Goal: Download file/media

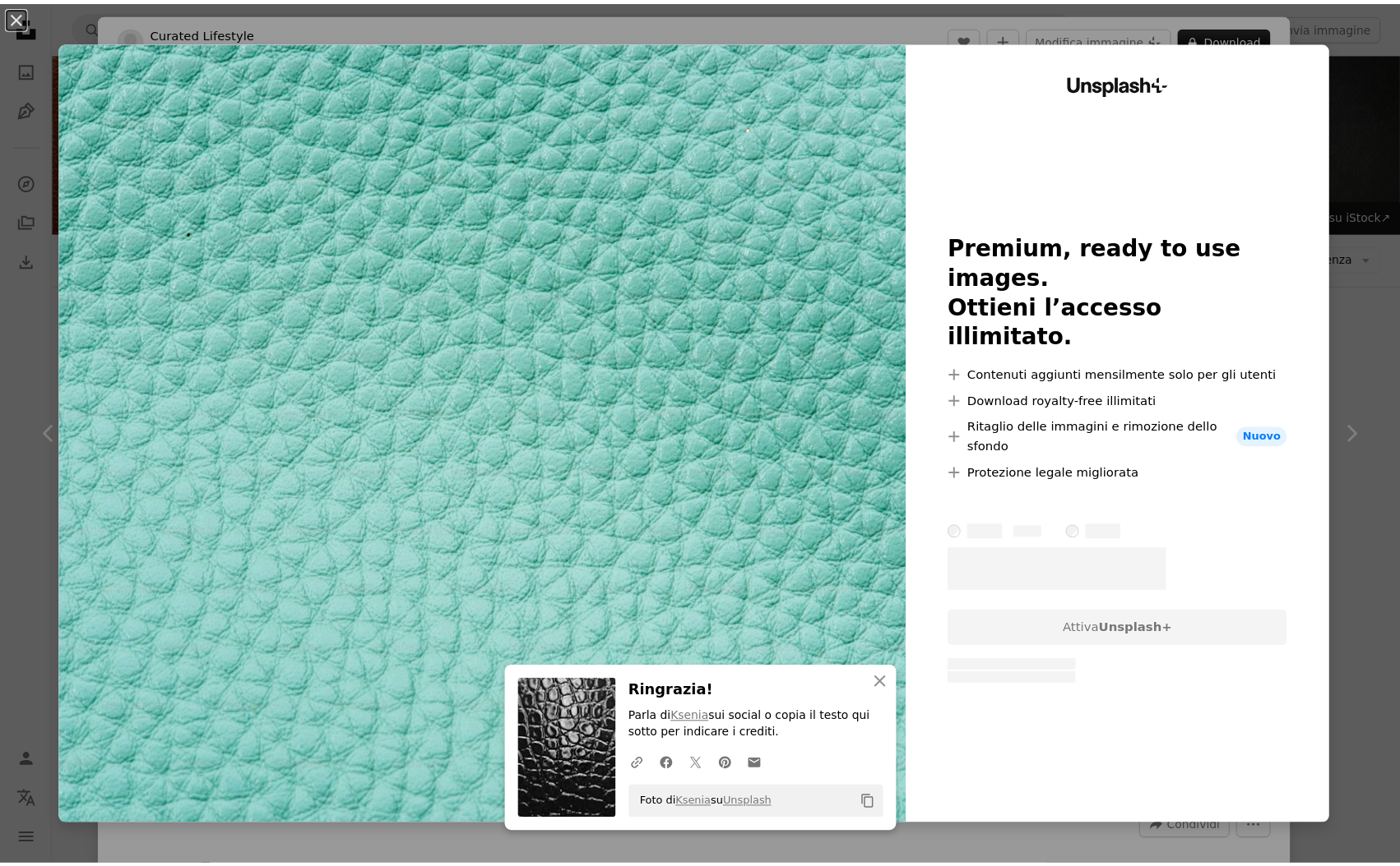
scroll to position [7893, 0]
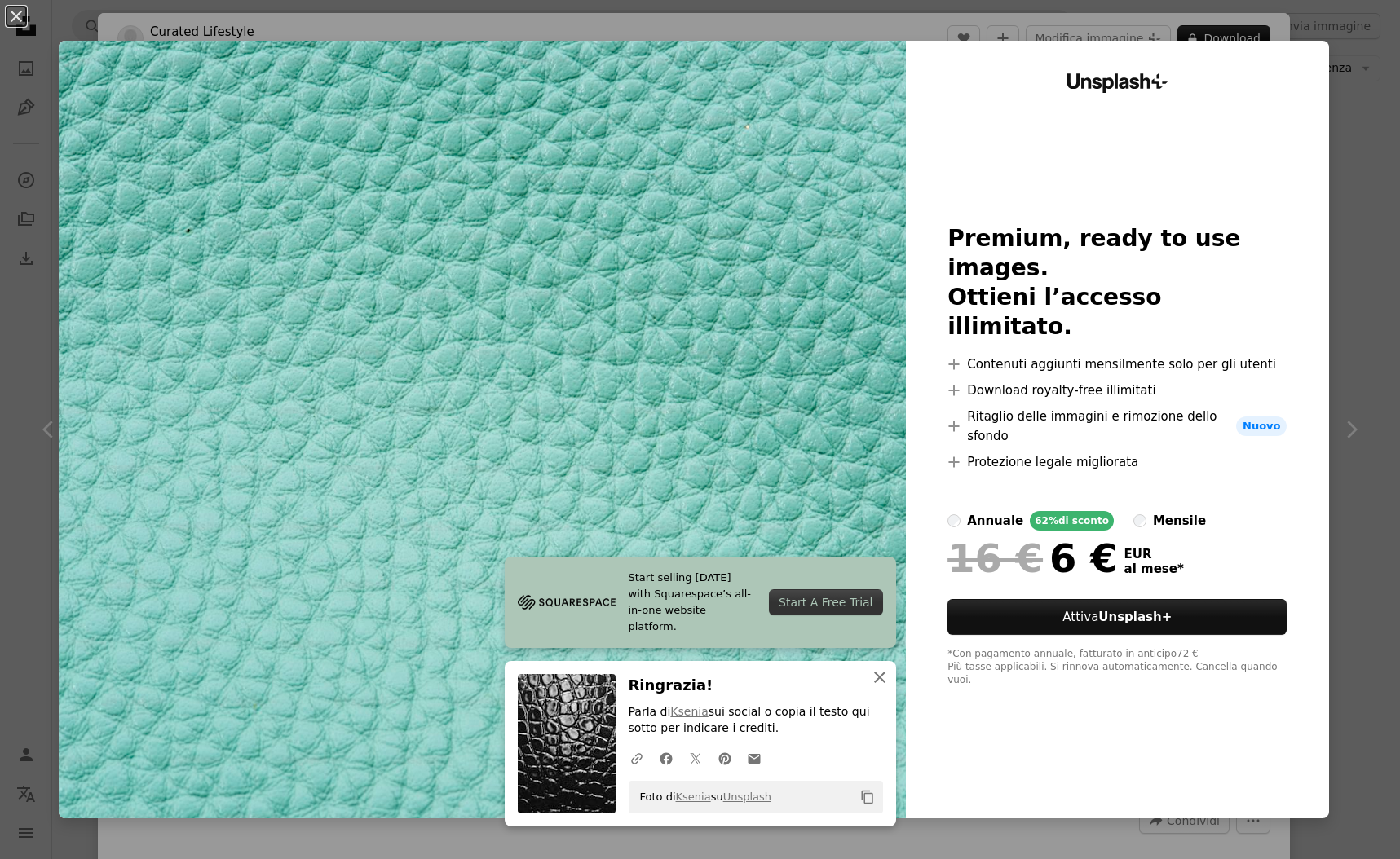
click at [877, 680] on icon "An X shape" at bounding box center [879, 677] width 20 height 20
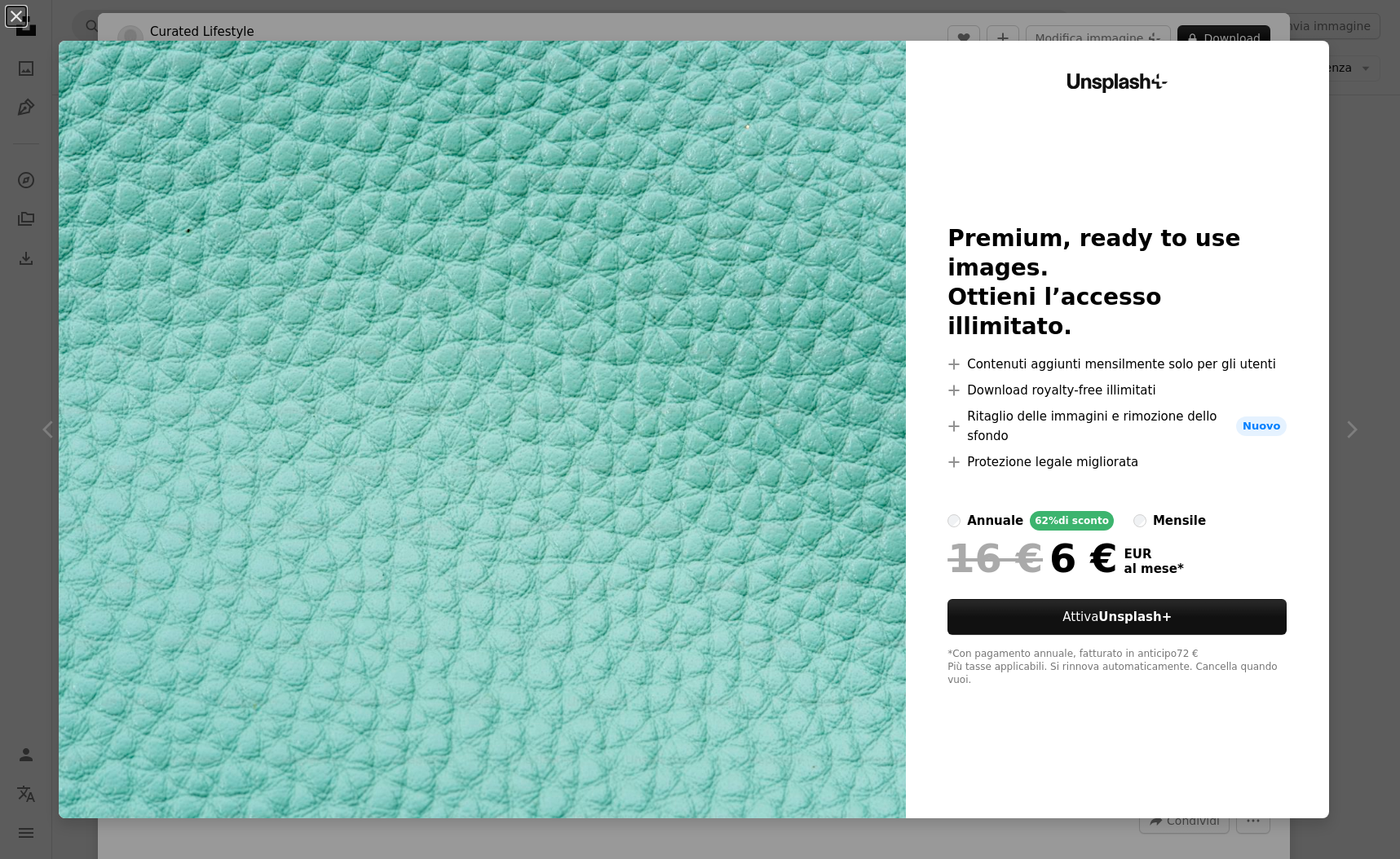
click at [1337, 384] on div "An X shape Unsplash+ Premium, ready to use images. Ottieni l’accesso illimitato…" at bounding box center [700, 429] width 1400 height 859
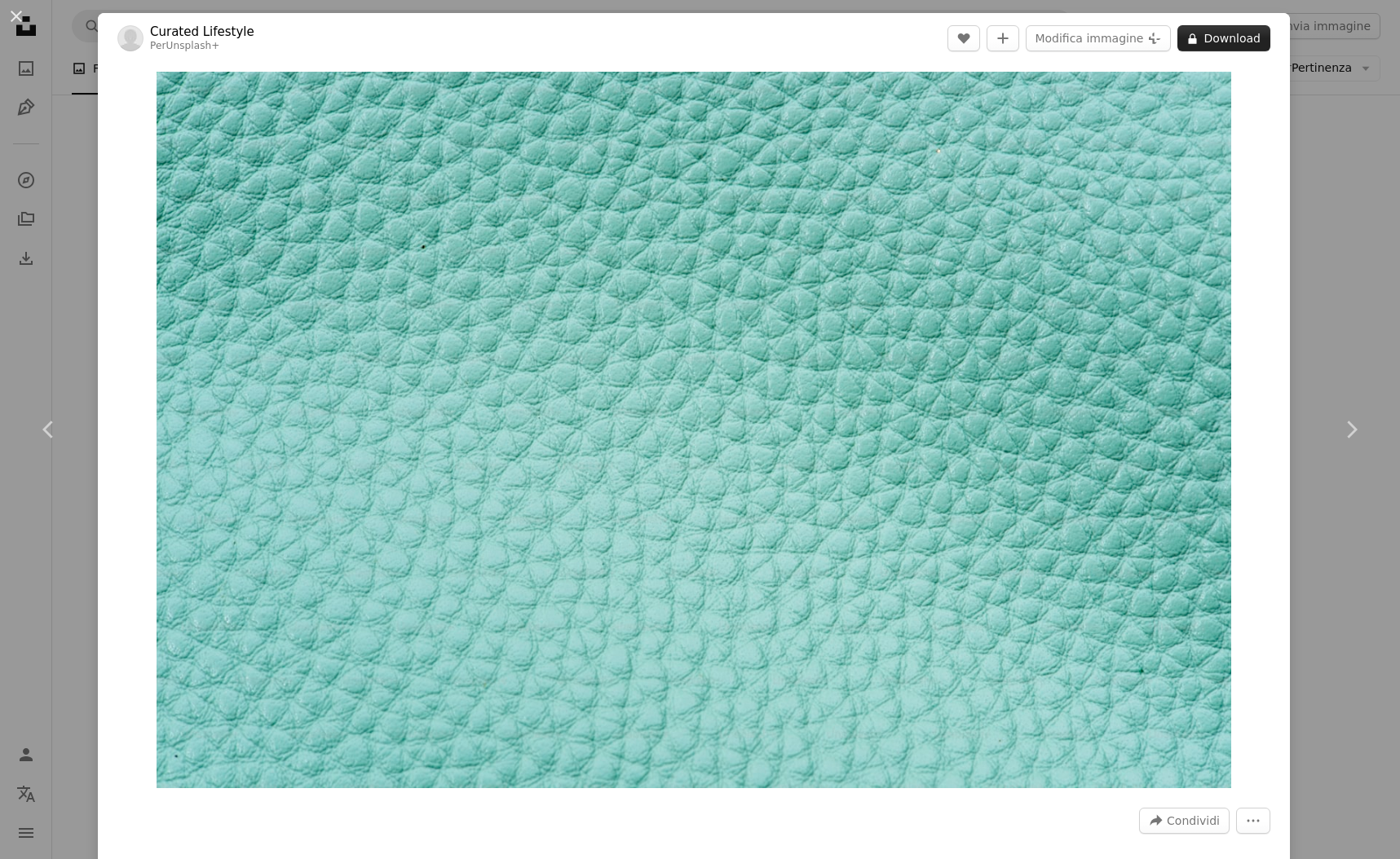
click at [1226, 41] on button "A lock Download" at bounding box center [1223, 38] width 93 height 26
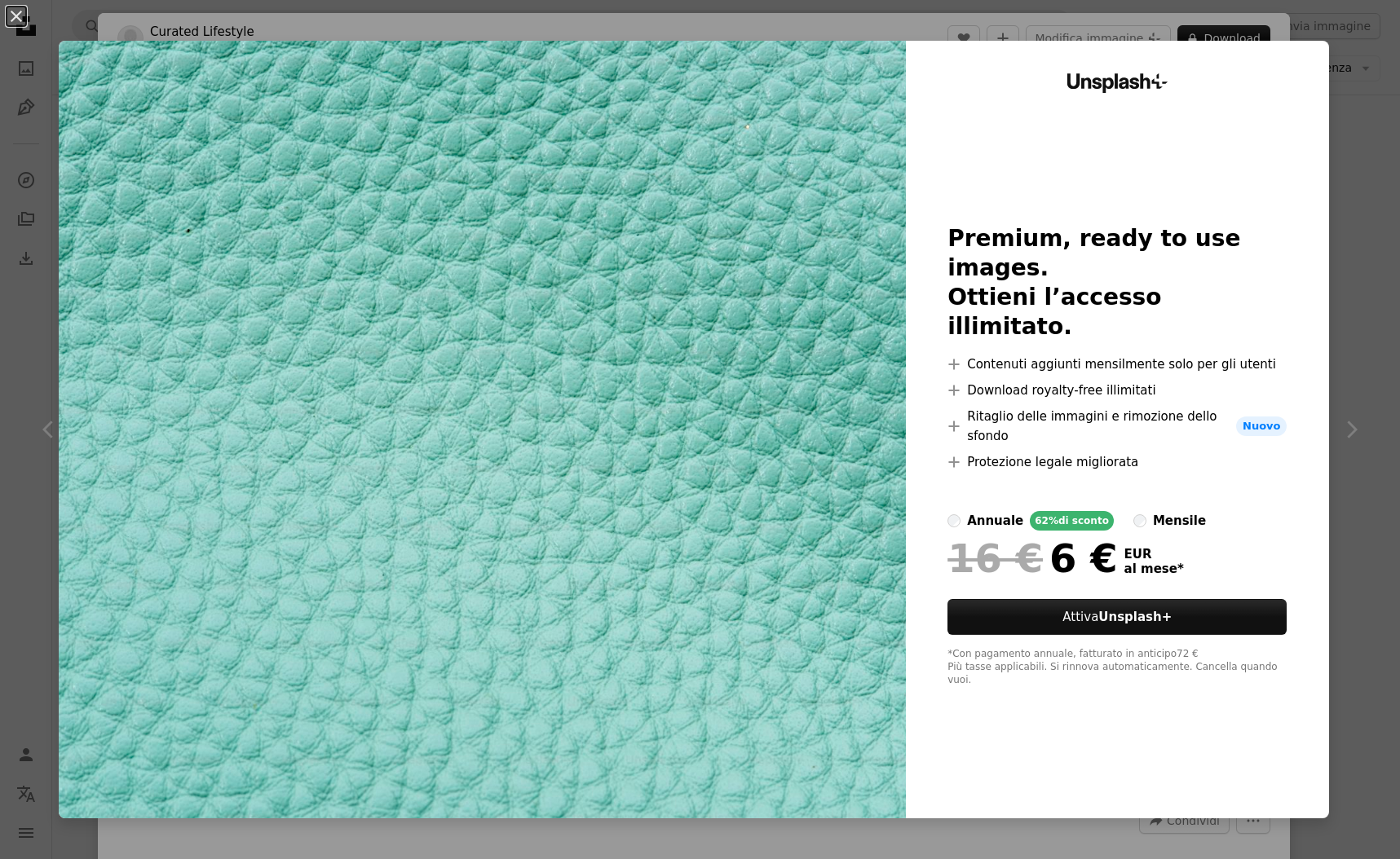
click at [1351, 171] on div "An X shape Unsplash+ Premium, ready to use images. Ottieni l’accesso illimitato…" at bounding box center [700, 429] width 1400 height 859
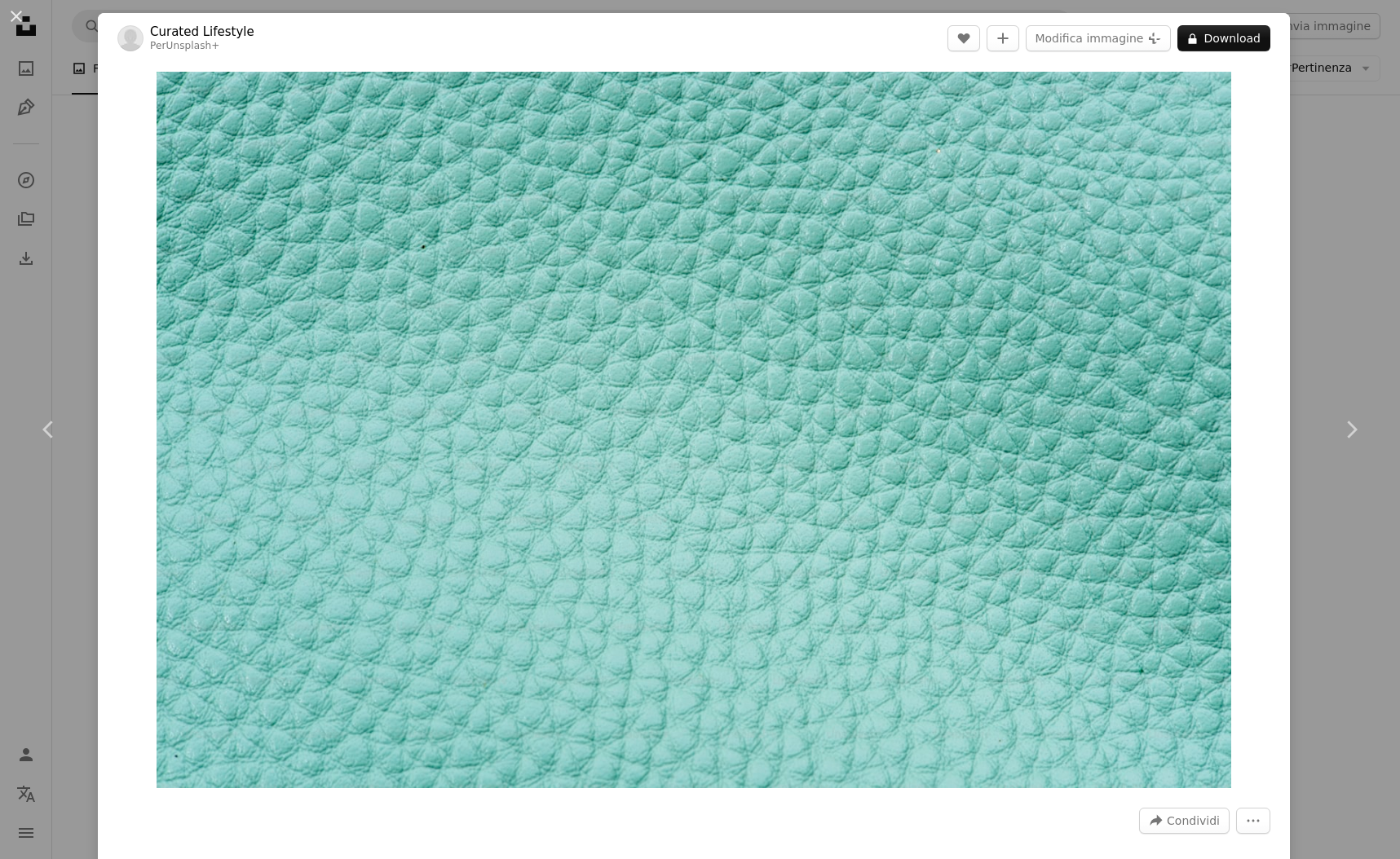
click at [1323, 199] on div "An X shape Chevron left Chevron right Curated Lifestyle Per Unsplash+ A heart A…" at bounding box center [700, 429] width 1400 height 859
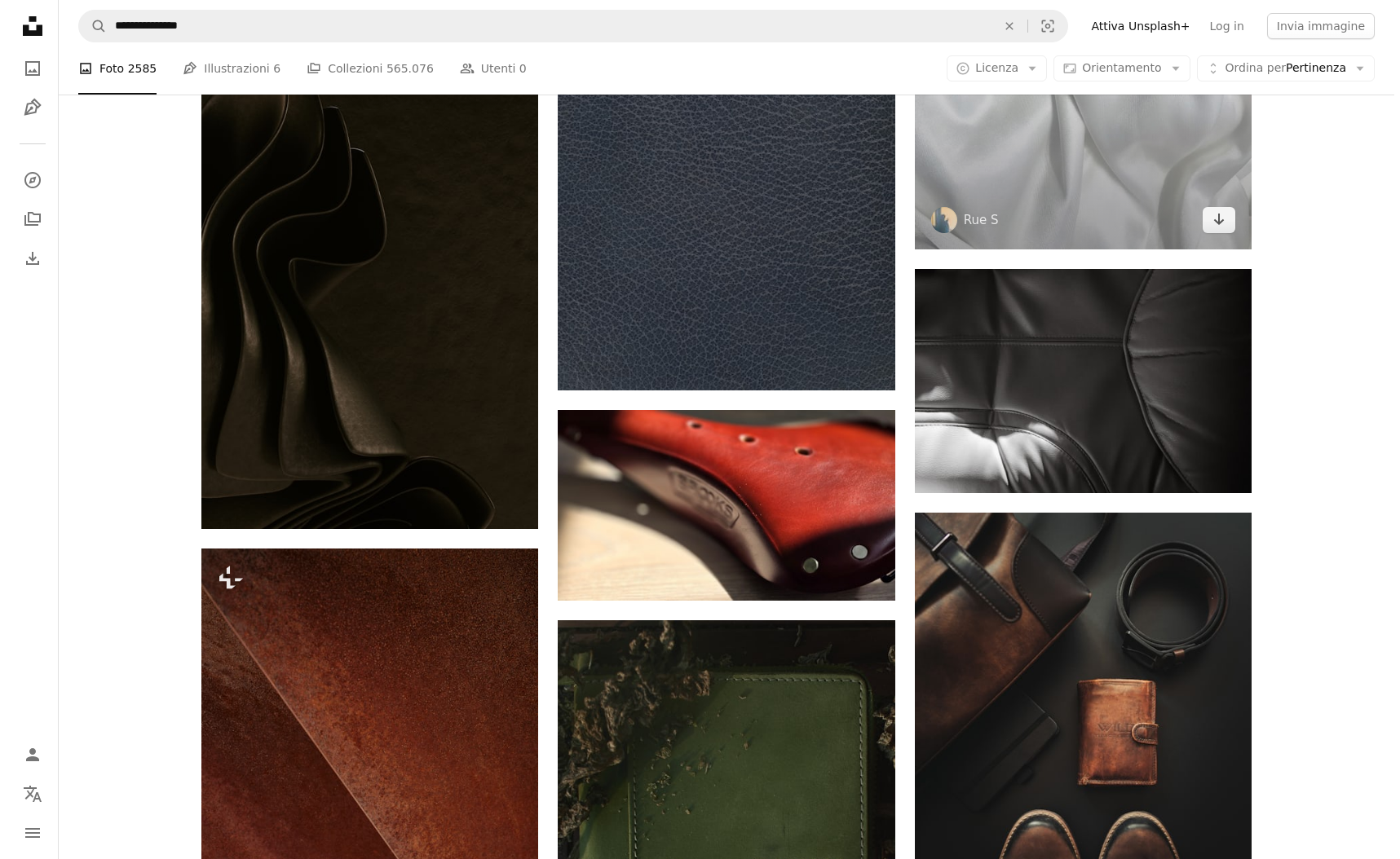
scroll to position [9746, 0]
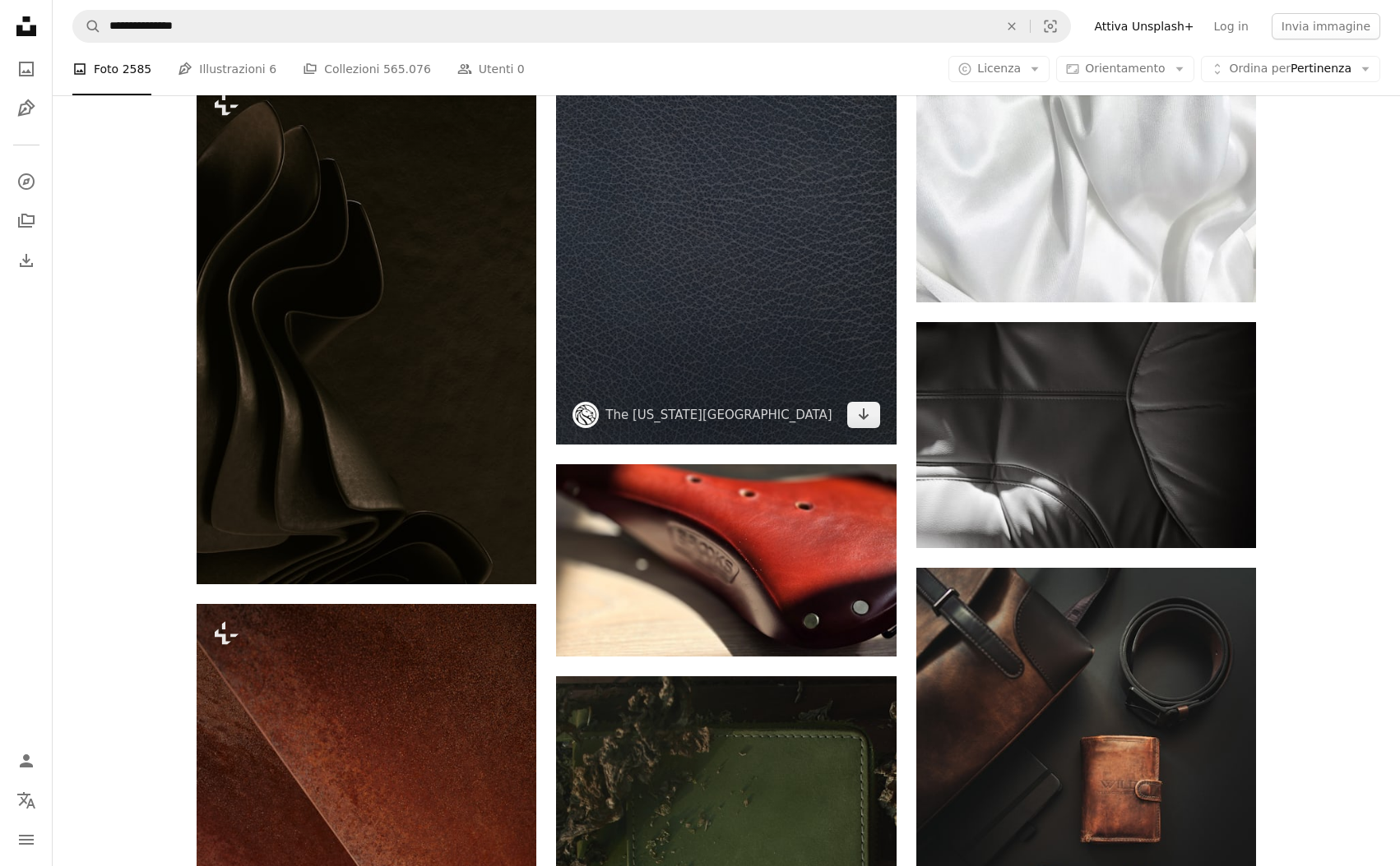
click at [770, 253] on img at bounding box center [726, 199] width 339 height 493
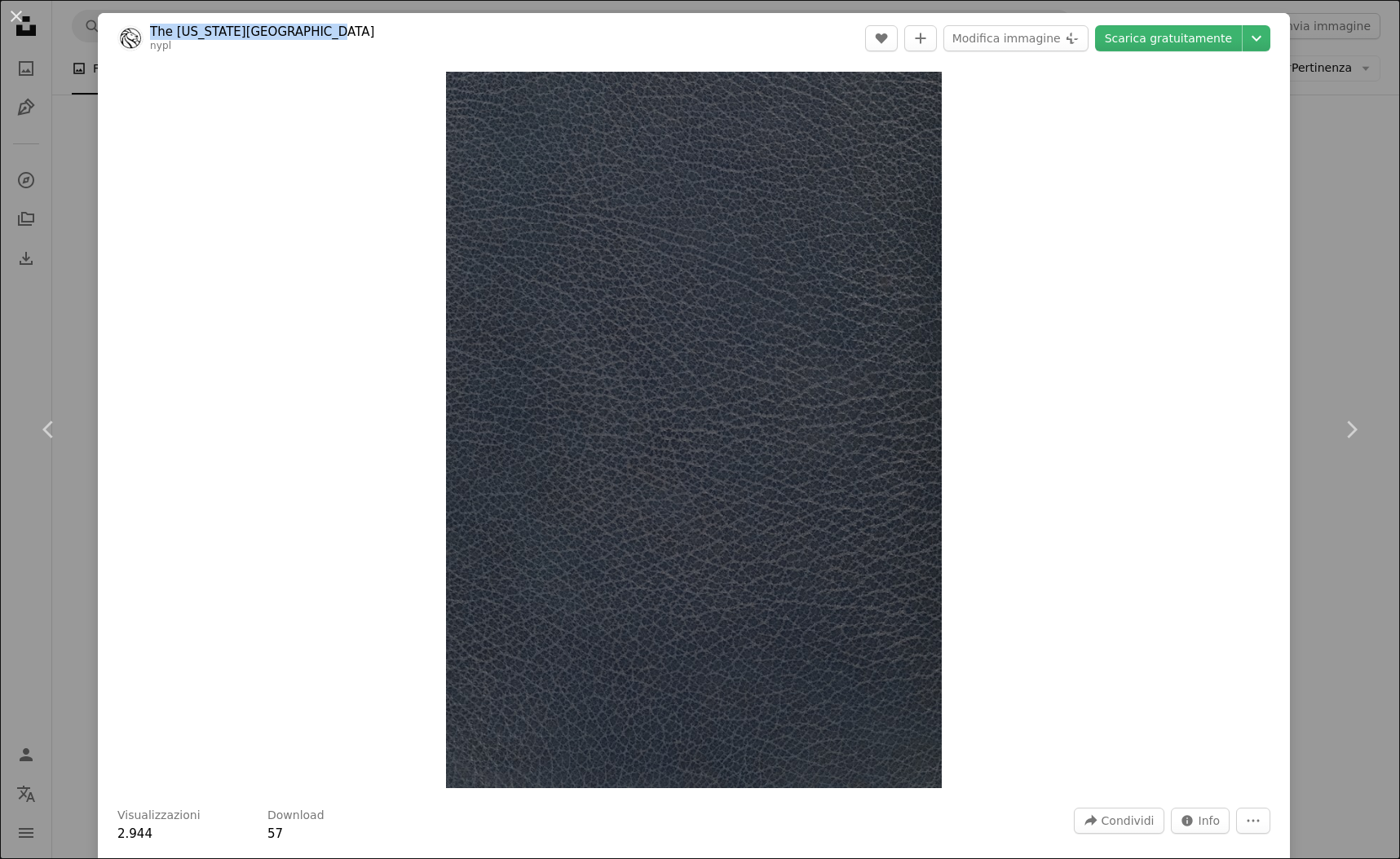
drag, startPoint x: 316, startPoint y: 36, endPoint x: 206, endPoint y: 21, distance: 111.0
click at [206, 21] on header "The [US_STATE][GEOGRAPHIC_DATA] nypl A heart A plus sign Modifica immagine Plus…" at bounding box center [693, 38] width 1192 height 50
copy link "The [US_STATE][GEOGRAPHIC_DATA]"
